Goal: Task Accomplishment & Management: Use online tool/utility

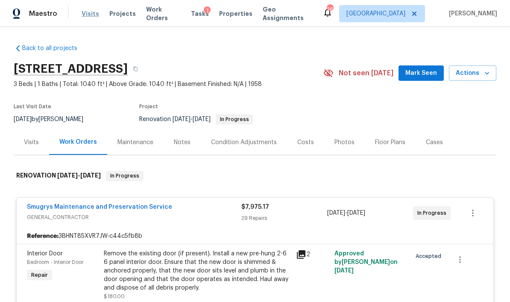
click at [89, 12] on span "Visits" at bounding box center [91, 13] width 18 height 9
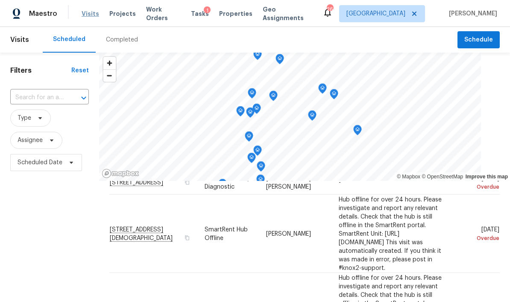
scroll to position [157, 0]
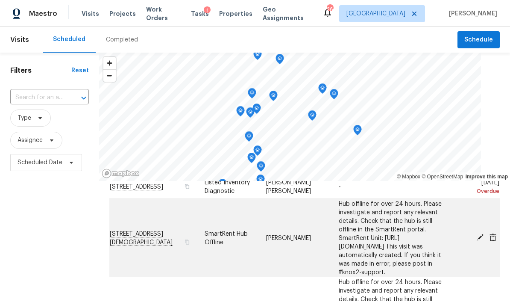
click at [480, 241] on icon at bounding box center [480, 237] width 7 height 7
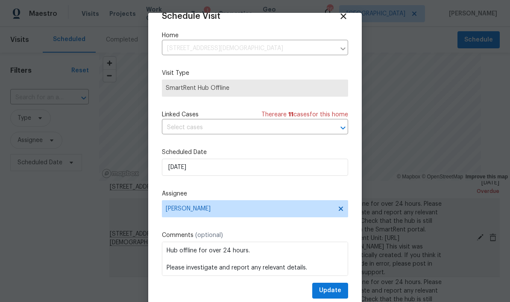
scroll to position [17, 0]
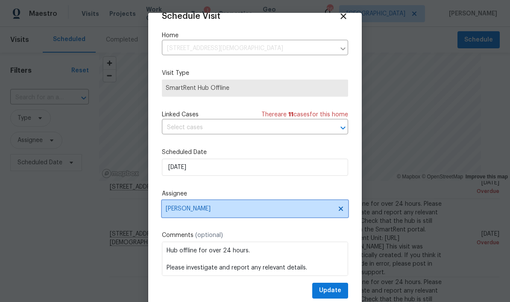
click at [245, 208] on span "[PERSON_NAME]" at bounding box center [249, 208] width 167 height 7
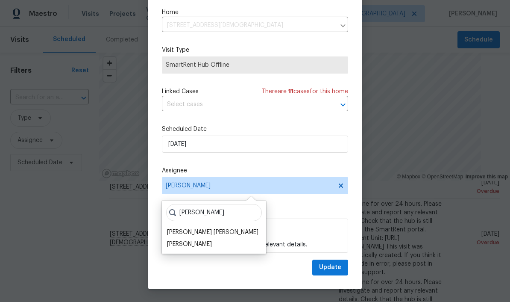
scroll to position [23, 0]
type input "[PERSON_NAME]"
click at [205, 244] on div "[PERSON_NAME]" at bounding box center [189, 244] width 45 height 9
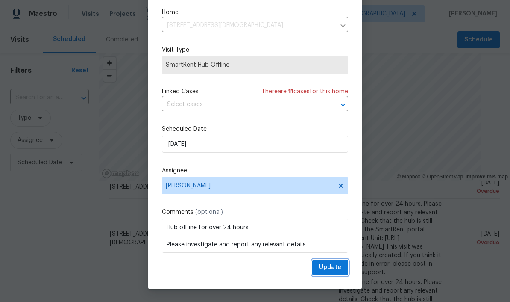
click at [334, 269] on span "Update" at bounding box center [330, 267] width 22 height 11
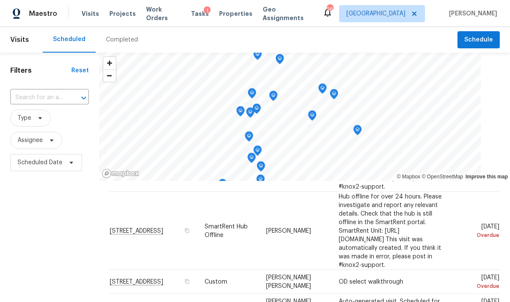
scroll to position [241, 0]
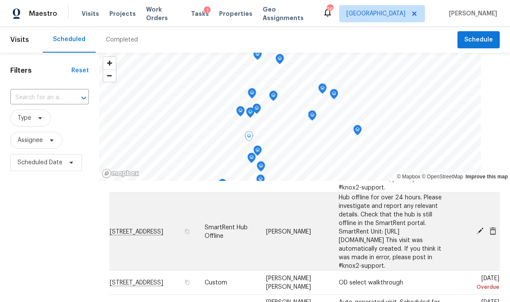
click at [152, 226] on td "[STREET_ADDRESS]" at bounding box center [153, 231] width 88 height 78
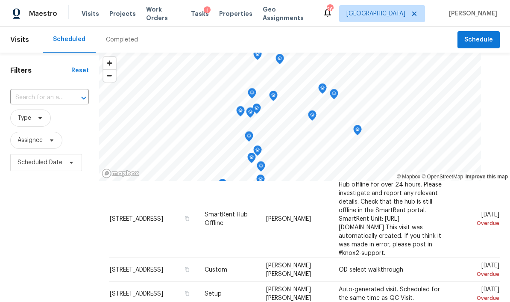
scroll to position [246, 0]
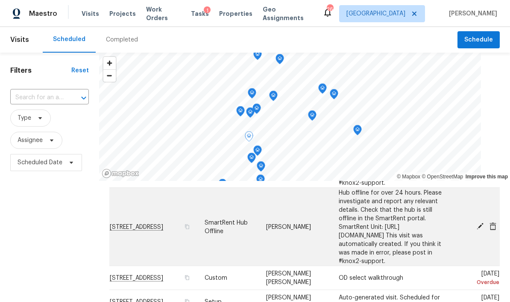
click at [482, 223] on icon at bounding box center [480, 226] width 8 height 8
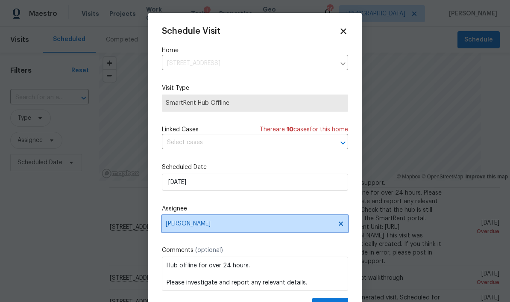
click at [235, 225] on span "[PERSON_NAME]" at bounding box center [249, 223] width 167 height 7
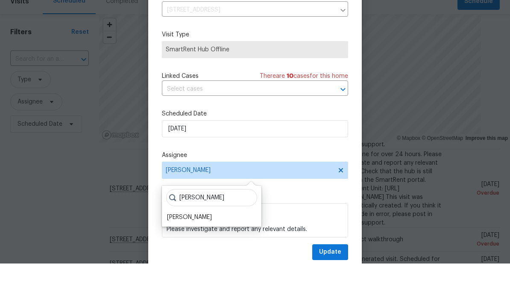
scroll to position [35, 0]
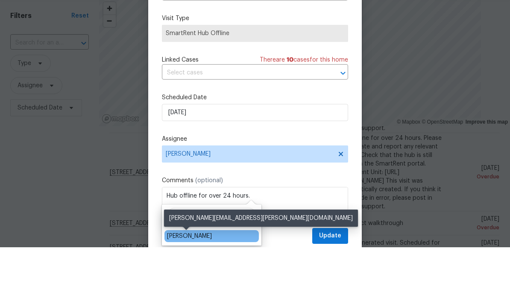
type input "[PERSON_NAME]"
click at [200, 286] on div "[PERSON_NAME]" at bounding box center [189, 290] width 45 height 9
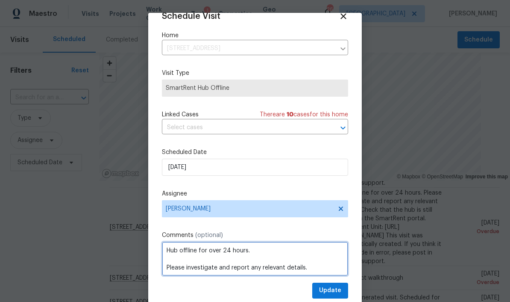
click at [338, 242] on textarea "Hub offline for over 24 hours. Please investigate and report any relevant detai…" at bounding box center [255, 258] width 186 height 34
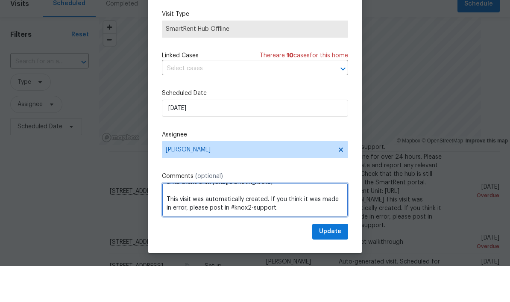
scroll to position [23, 0]
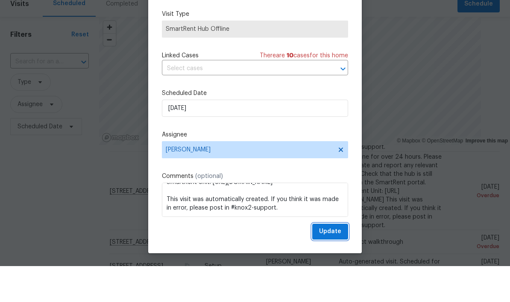
click at [334, 262] on span "Update" at bounding box center [330, 267] width 22 height 11
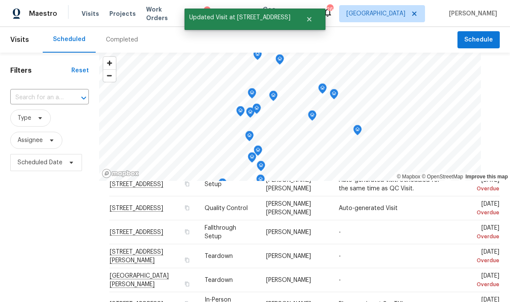
scroll to position [372, 0]
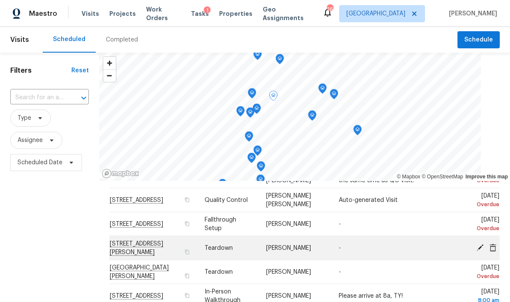
click at [481, 244] on icon at bounding box center [480, 247] width 7 height 7
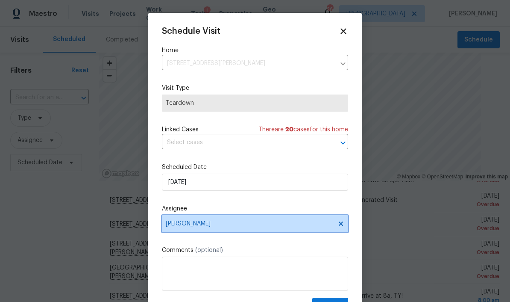
click at [232, 227] on span "[PERSON_NAME]" at bounding box center [249, 223] width 167 height 7
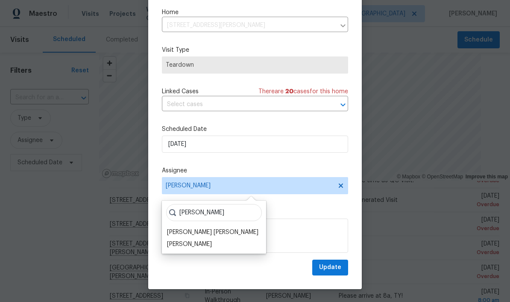
scroll to position [23, 0]
type input "[PERSON_NAME]"
click at [211, 230] on div "[PERSON_NAME] [PERSON_NAME]" at bounding box center [212, 232] width 91 height 9
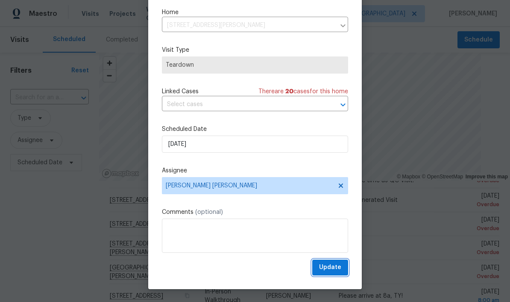
click at [335, 267] on span "Update" at bounding box center [330, 267] width 22 height 11
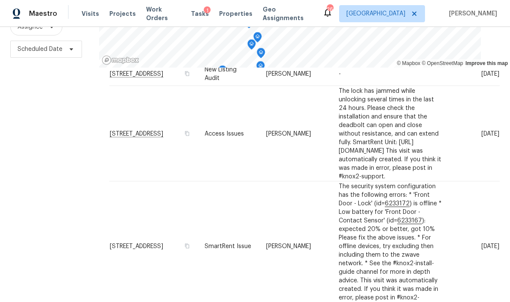
scroll to position [35, 0]
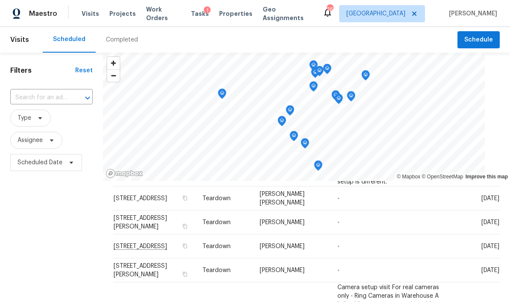
scroll to position [204, 0]
